Goal: Navigation & Orientation: Find specific page/section

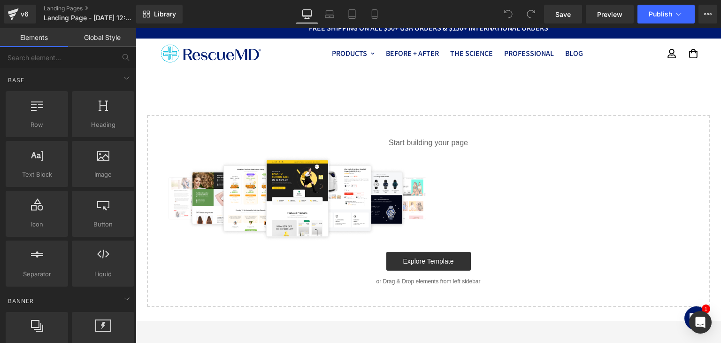
scroll to position [191, 0]
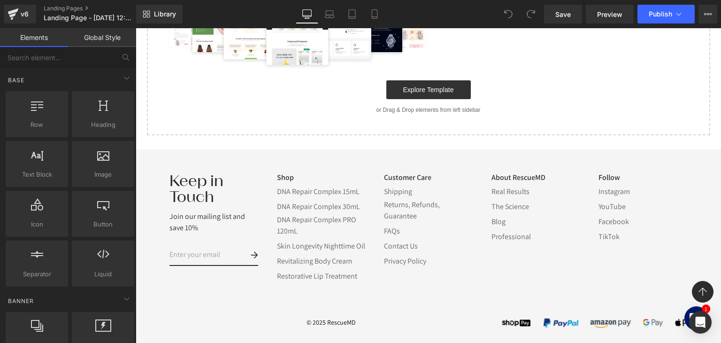
click at [204, 177] on h3 "Keep in Touch" at bounding box center [213, 189] width 89 height 32
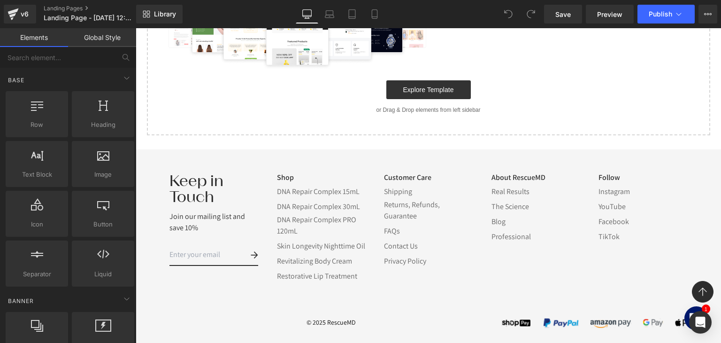
click at [204, 177] on h3 "Keep in Touch" at bounding box center [213, 189] width 89 height 32
click at [310, 214] on link "DNA Repair Complex PRO 120mL" at bounding box center [321, 225] width 89 height 23
click at [209, 181] on h3 "Keep in Touch" at bounding box center [213, 189] width 89 height 32
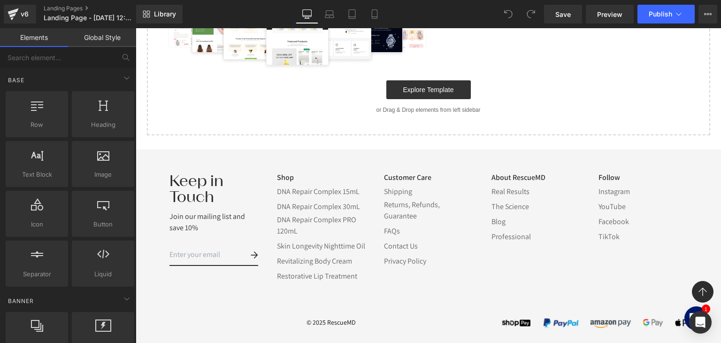
click at [209, 181] on h3 "Keep in Touch" at bounding box center [213, 189] width 89 height 32
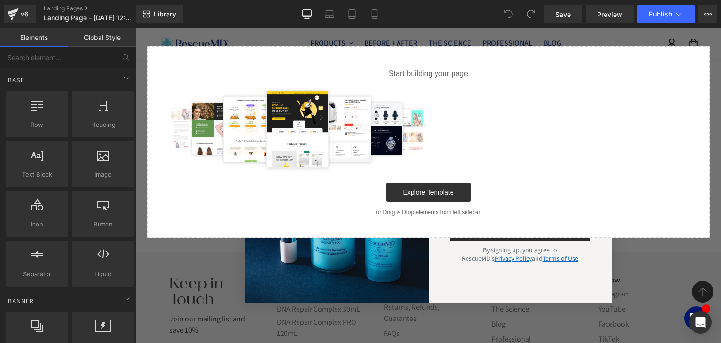
scroll to position [3, 0]
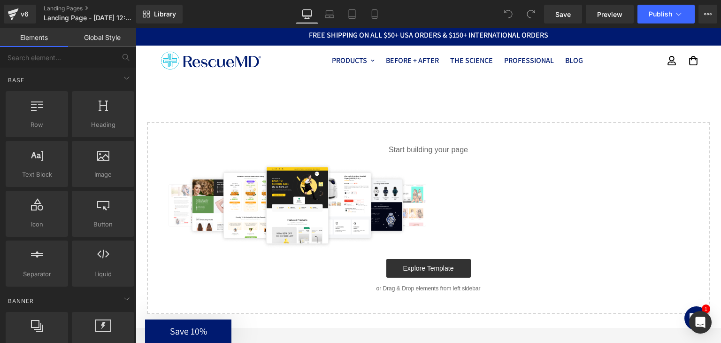
click at [657, 94] on div "Select your layout" at bounding box center [428, 194] width 585 height 238
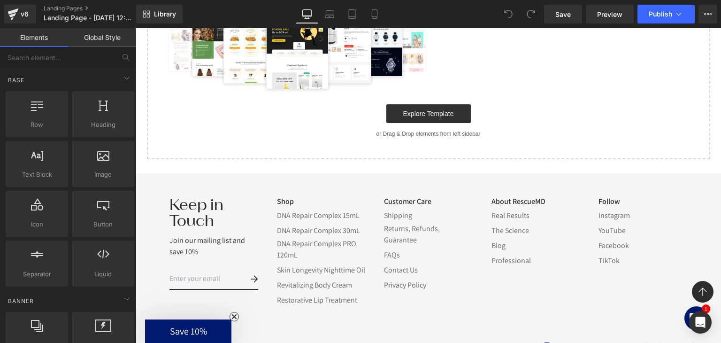
scroll to position [191, 0]
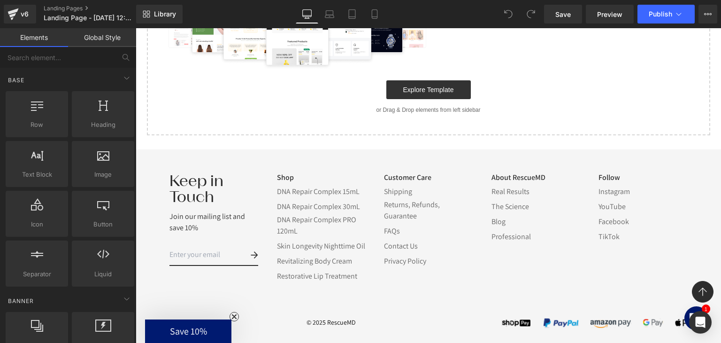
click at [205, 175] on h3 "Keep in Touch" at bounding box center [213, 189] width 89 height 32
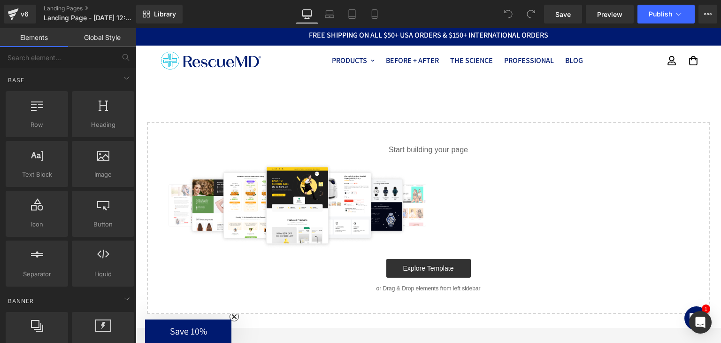
scroll to position [0, 0]
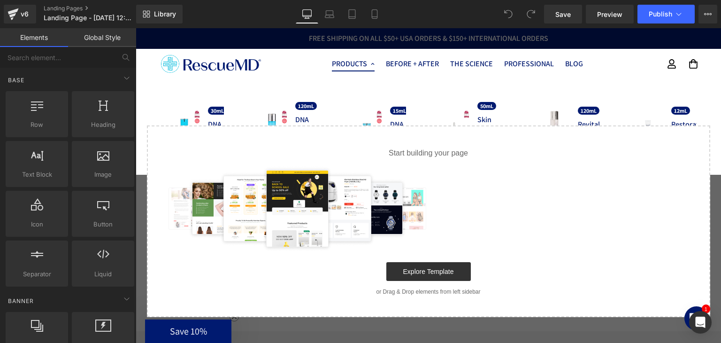
click at [347, 63] on link "Products" at bounding box center [353, 64] width 54 height 30
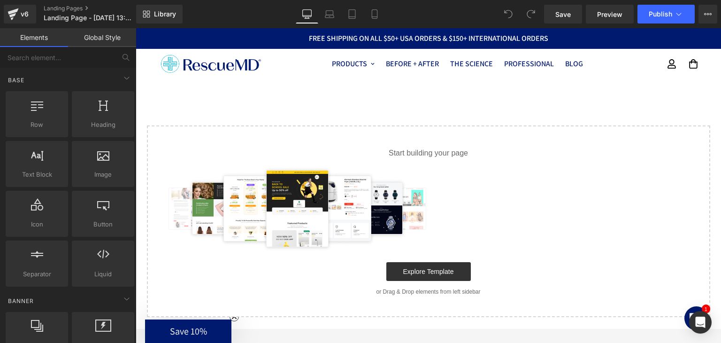
scroll to position [189, 0]
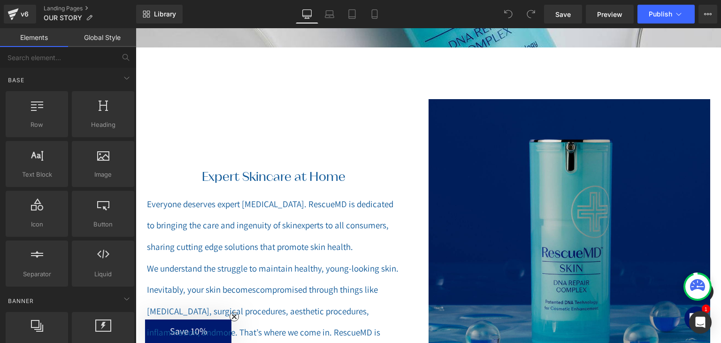
scroll to position [328, 0]
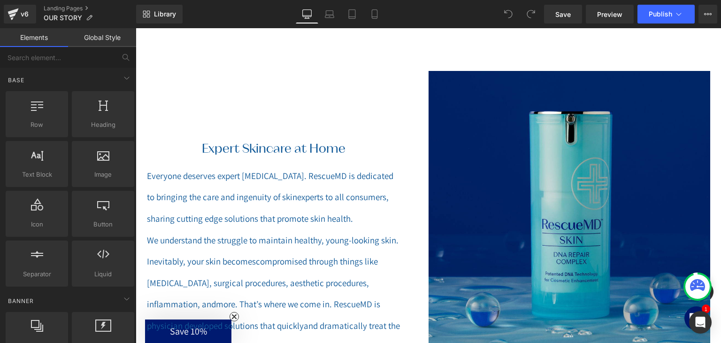
click at [296, 155] on div "Expert Skincare at Home Heading" at bounding box center [273, 148] width 253 height 15
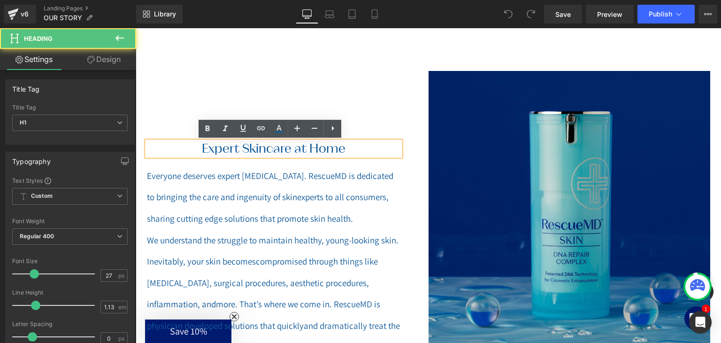
click at [296, 155] on div "Expert Skincare at Home Heading" at bounding box center [273, 148] width 253 height 15
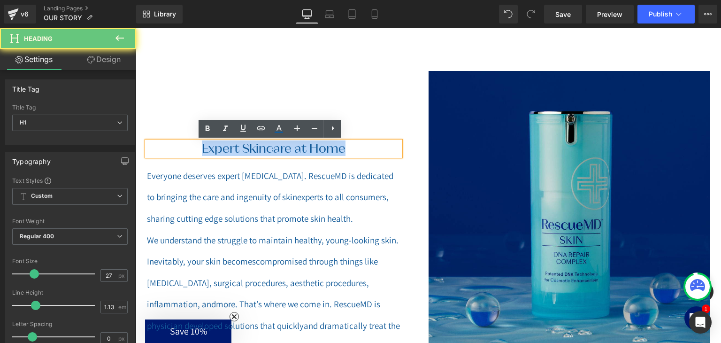
click at [296, 155] on h1 "Expert Skincare at Home" at bounding box center [273, 148] width 253 height 15
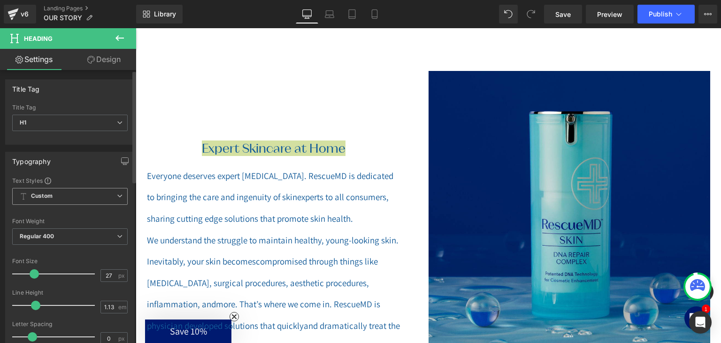
click at [68, 194] on span "Custom Setup Global Style" at bounding box center [69, 196] width 115 height 17
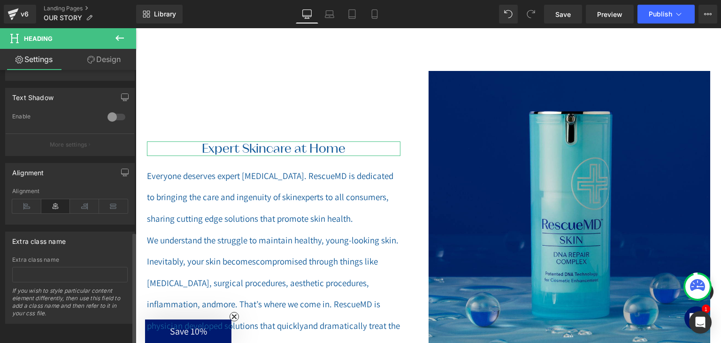
scroll to position [204, 0]
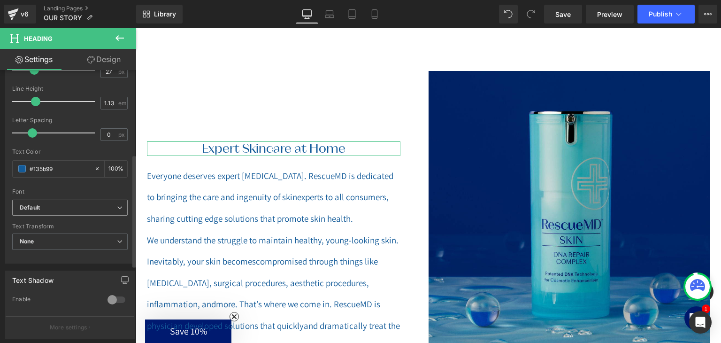
click at [93, 201] on span "Default" at bounding box center [69, 207] width 115 height 16
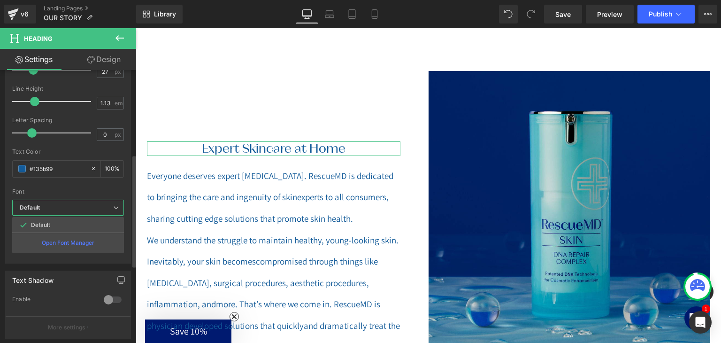
click at [93, 201] on span "Default" at bounding box center [68, 207] width 112 height 16
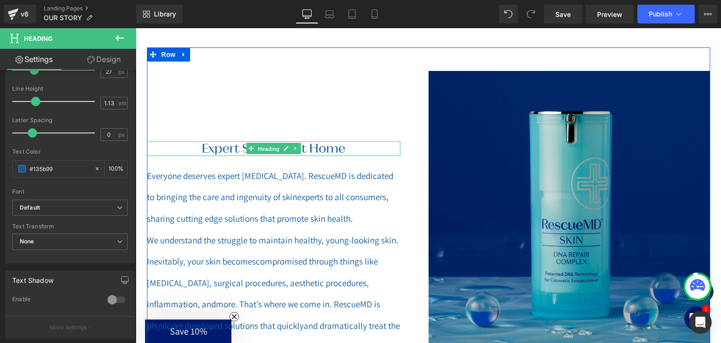
click at [266, 153] on span "Heading" at bounding box center [268, 148] width 25 height 11
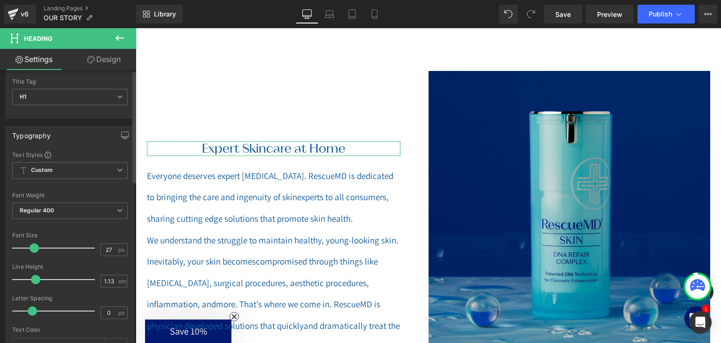
scroll to position [0, 0]
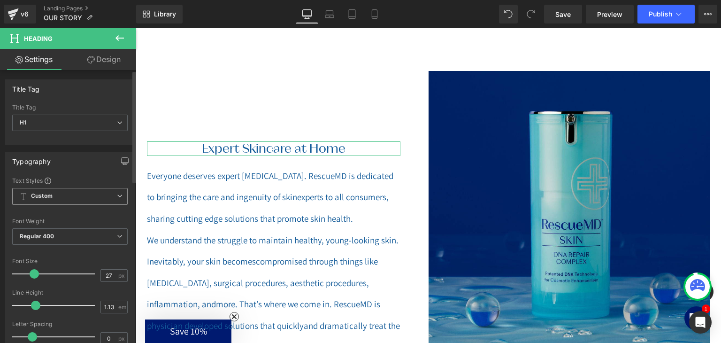
click at [61, 194] on span "Custom Setup Global Style" at bounding box center [69, 196] width 115 height 17
click at [214, 151] on h1 "Expert Skincare at Home" at bounding box center [273, 148] width 253 height 15
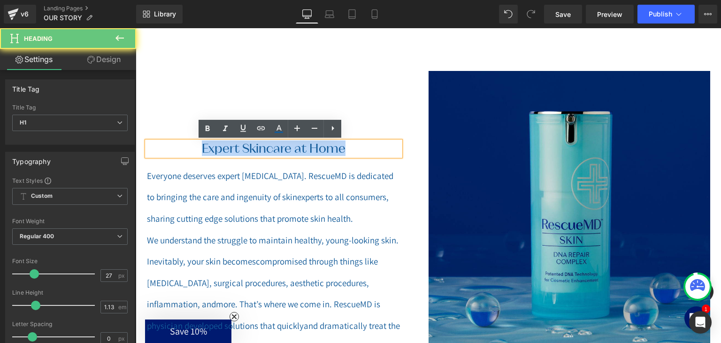
drag, startPoint x: 351, startPoint y: 148, endPoint x: 190, endPoint y: 160, distance: 161.3
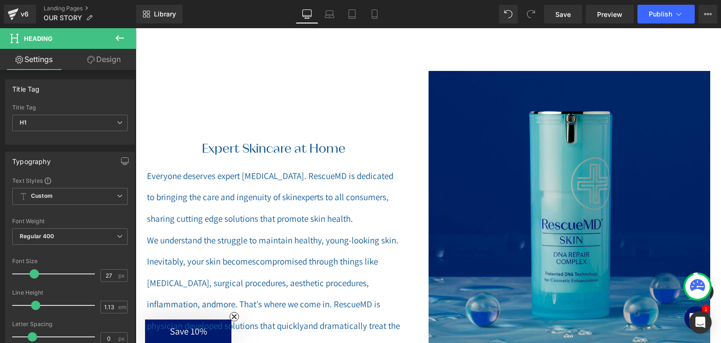
drag, startPoint x: 20, startPoint y: 8, endPoint x: 404, endPoint y: 14, distance: 383.4
click at [20, 8] on div "v6" at bounding box center [25, 14] width 12 height 12
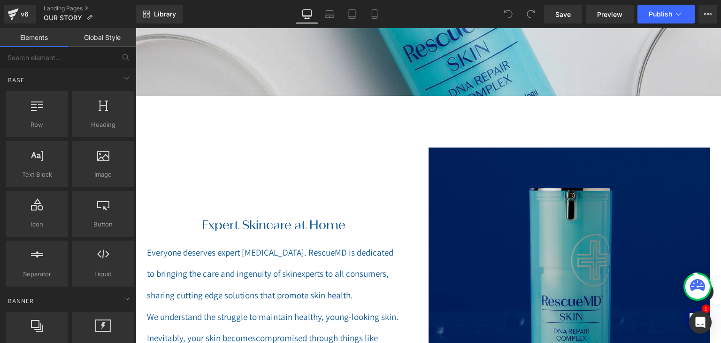
scroll to position [328, 0]
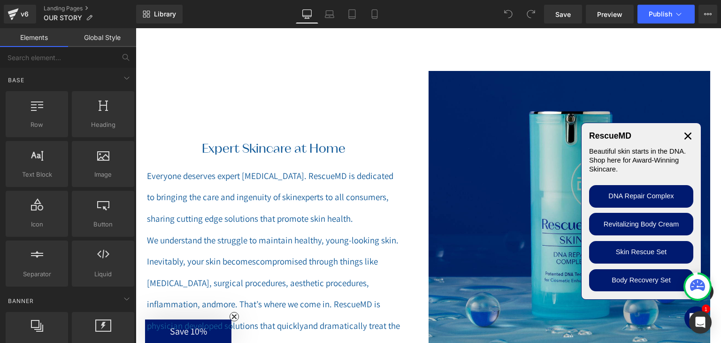
drag, startPoint x: 292, startPoint y: 160, endPoint x: 283, endPoint y: 150, distance: 13.0
click at [289, 158] on div "Expert Skincare at Home Heading Everyone deserves expert [MEDICAL_DATA]. Rescue…" at bounding box center [288, 214] width 282 height 287
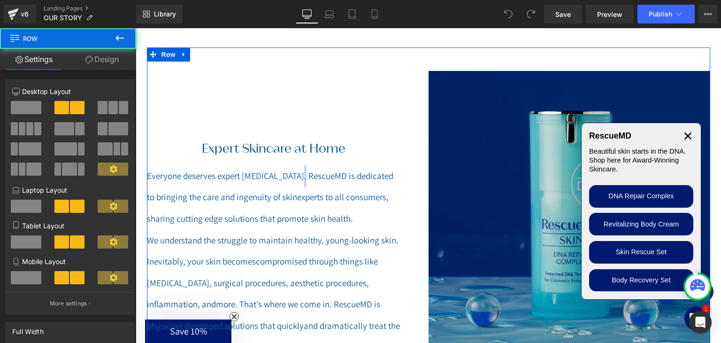
click at [283, 150] on div "Expert Skincare at Home Heading" at bounding box center [273, 148] width 253 height 15
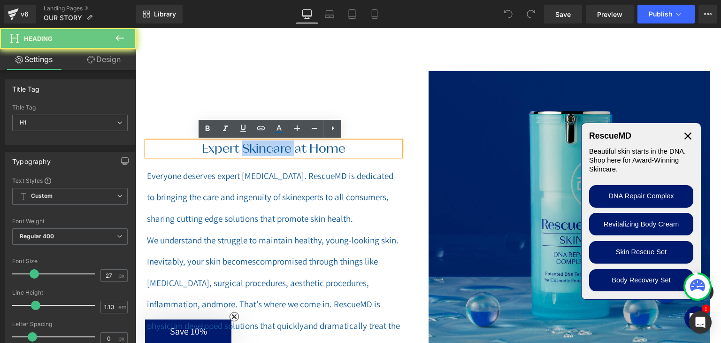
click at [283, 150] on h1 "Expert Skincare at Home" at bounding box center [273, 148] width 253 height 15
